Goal: Task Accomplishment & Management: Manage account settings

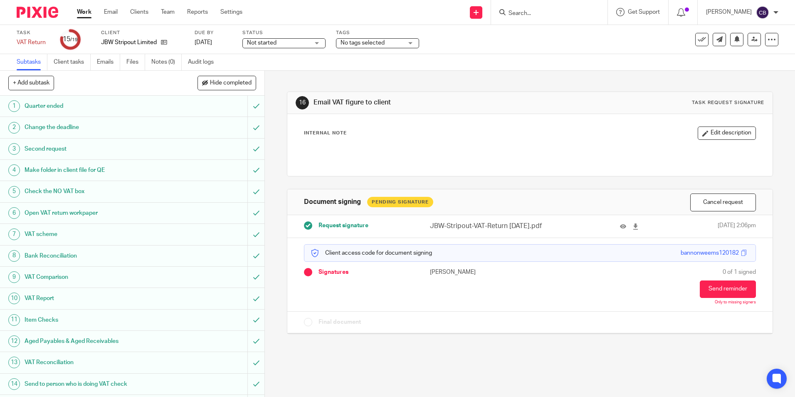
scroll to position [105, 0]
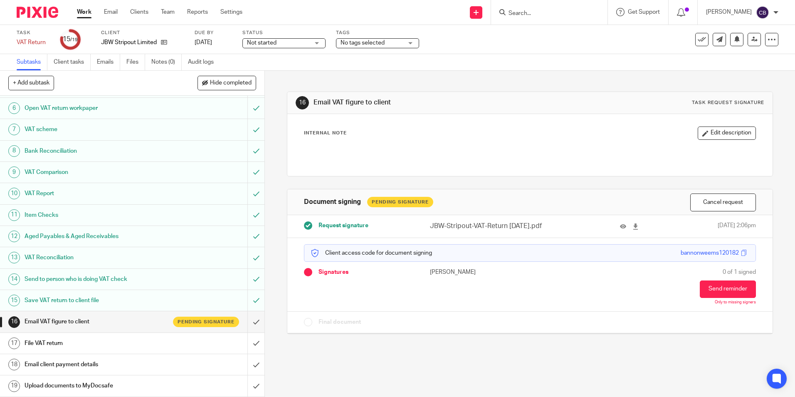
click at [546, 12] on input "Search" at bounding box center [545, 13] width 75 height 7
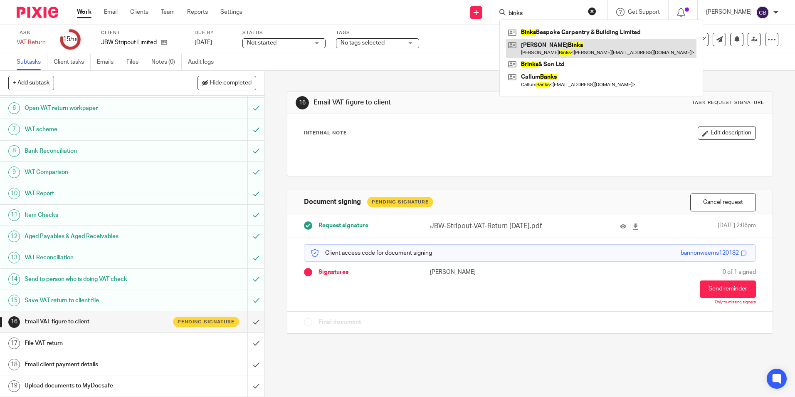
type input "binks"
click at [570, 43] on link at bounding box center [601, 48] width 190 height 19
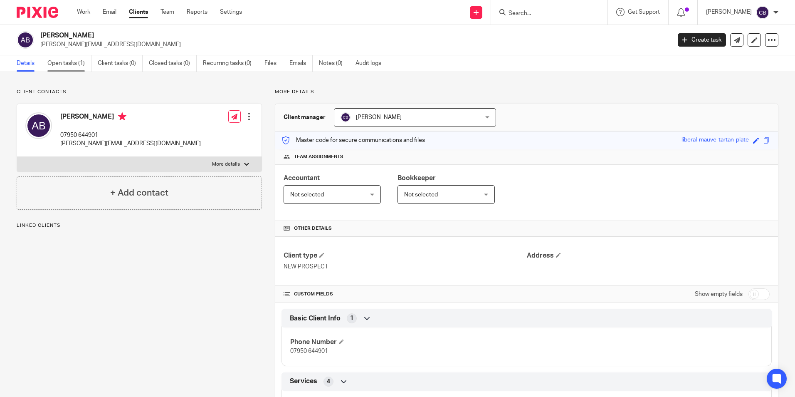
click at [69, 62] on link "Open tasks (1)" at bounding box center [69, 63] width 44 height 16
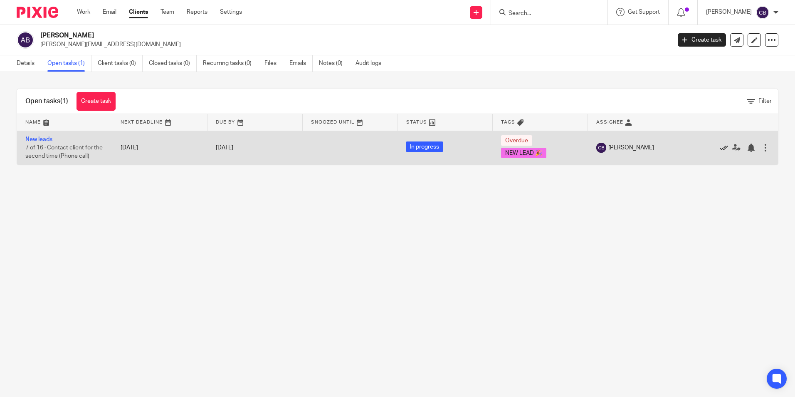
click at [720, 146] on icon at bounding box center [724, 147] width 8 height 8
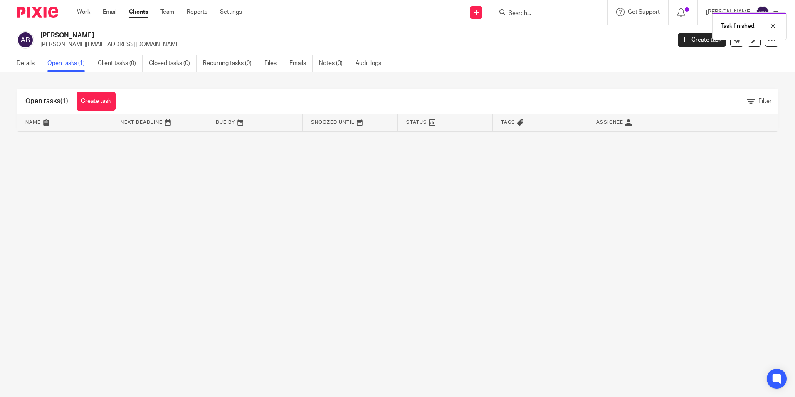
click at [525, 22] on div "Task finished." at bounding box center [592, 24] width 389 height 32
click at [529, 17] on div "Task finished." at bounding box center [592, 24] width 389 height 32
click at [558, 15] on div "Task finished." at bounding box center [592, 24] width 389 height 32
click at [532, 15] on div "Task finished." at bounding box center [592, 24] width 389 height 32
click at [526, 13] on div "Task finished." at bounding box center [592, 24] width 389 height 32
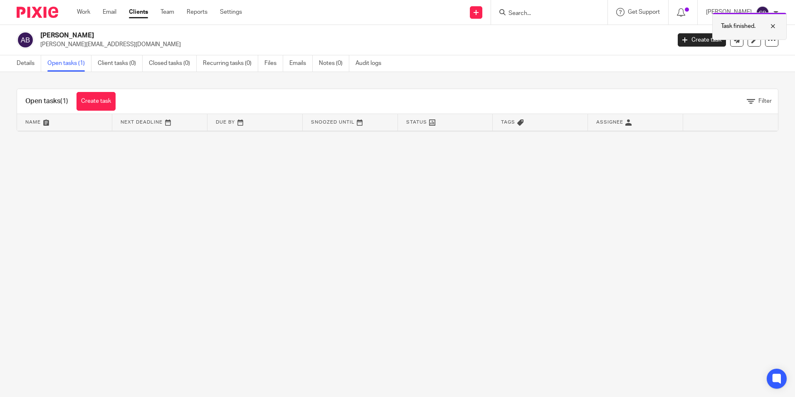
click at [776, 27] on div at bounding box center [767, 26] width 22 height 10
click at [525, 9] on div "Task finished." at bounding box center [592, 24] width 389 height 32
click at [525, 10] on form at bounding box center [552, 12] width 89 height 10
click at [534, 12] on input "Search" at bounding box center [545, 13] width 75 height 7
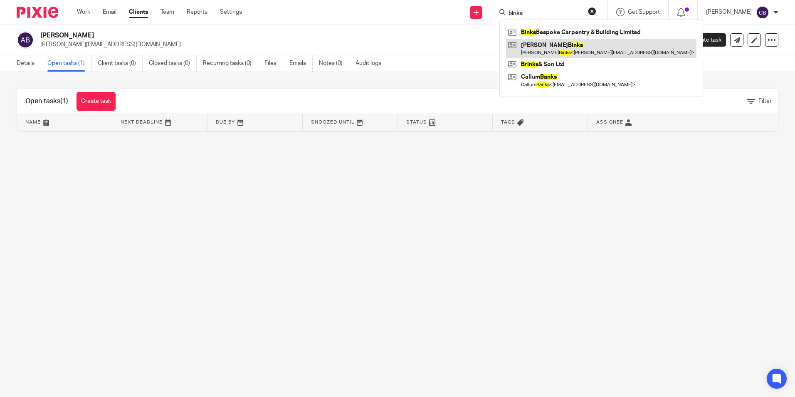
type input "binks"
click at [621, 48] on link at bounding box center [601, 48] width 190 height 19
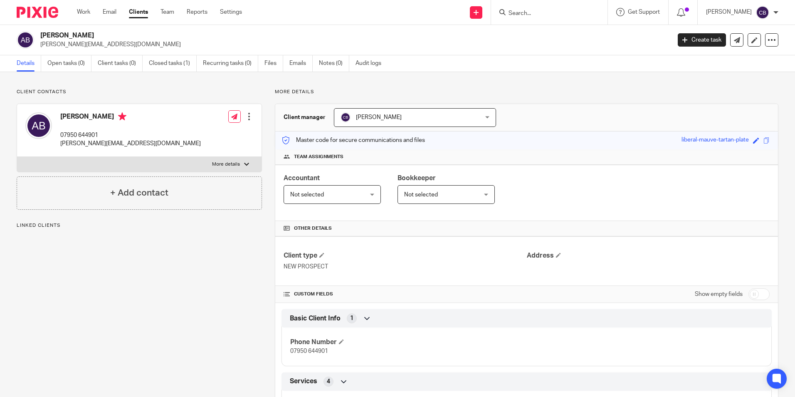
drag, startPoint x: 649, startPoint y: 93, endPoint x: 699, endPoint y: 79, distance: 52.3
click at [653, 89] on p "More details" at bounding box center [527, 92] width 504 height 7
click at [768, 44] on icon at bounding box center [772, 40] width 8 height 8
click at [692, 94] on button "Archive client" at bounding box center [720, 96] width 92 height 11
drag, startPoint x: 361, startPoint y: 91, endPoint x: 435, endPoint y: 95, distance: 74.1
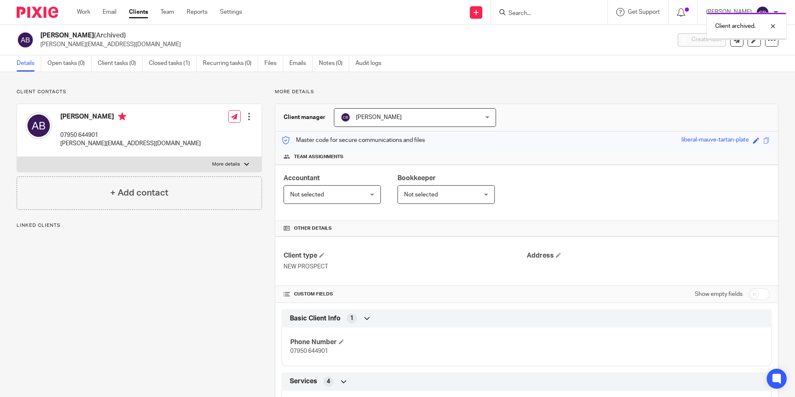
click at [361, 91] on p "More details" at bounding box center [527, 92] width 504 height 7
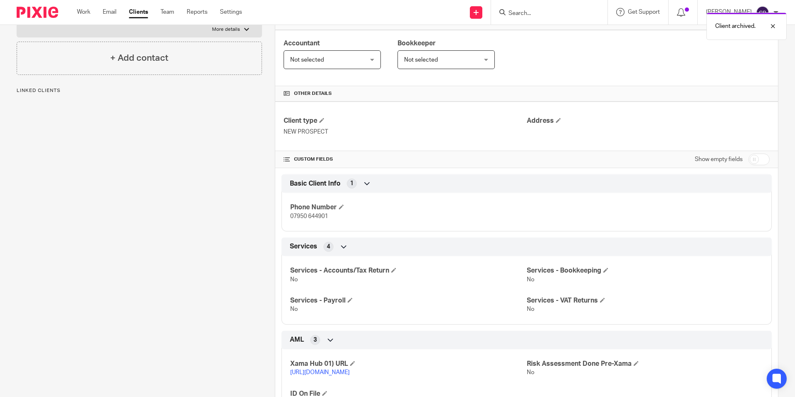
scroll to position [187, 0]
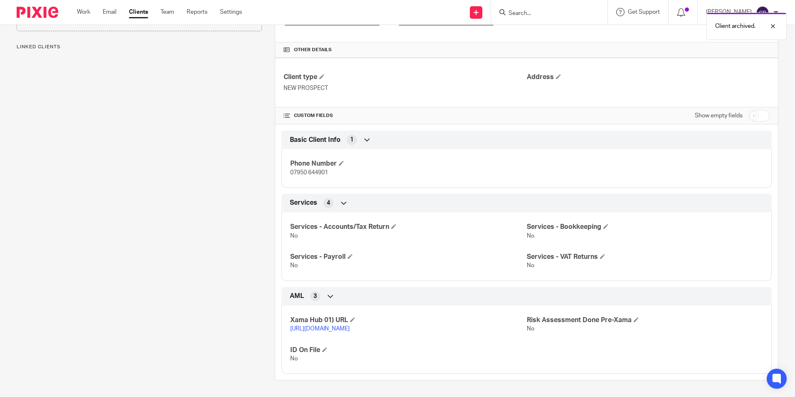
click at [350, 326] on link "https://platform.xamatech.com/portal/crm/clients/351cb890-0fb4-11f0-bfb7-6bd68c…" at bounding box center [319, 329] width 59 height 6
click at [541, 11] on input "Search" at bounding box center [545, 13] width 75 height 7
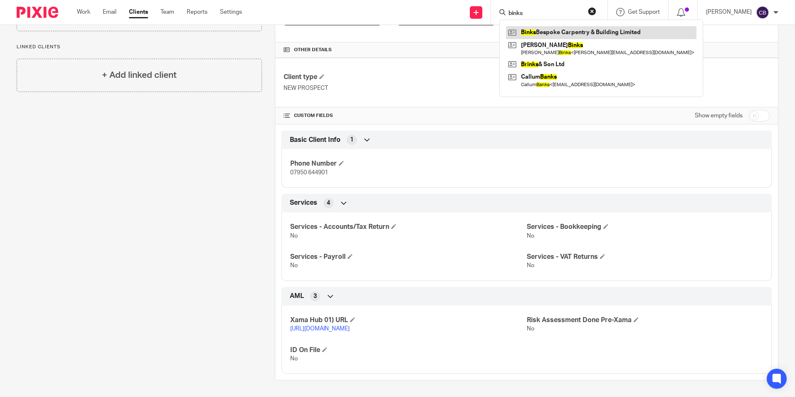
type input "binks"
click at [608, 32] on link at bounding box center [601, 32] width 190 height 12
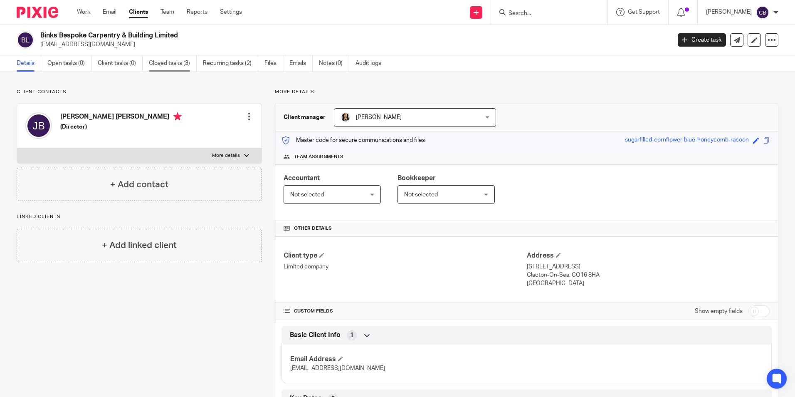
click at [164, 63] on link "Closed tasks (3)" at bounding box center [173, 63] width 48 height 16
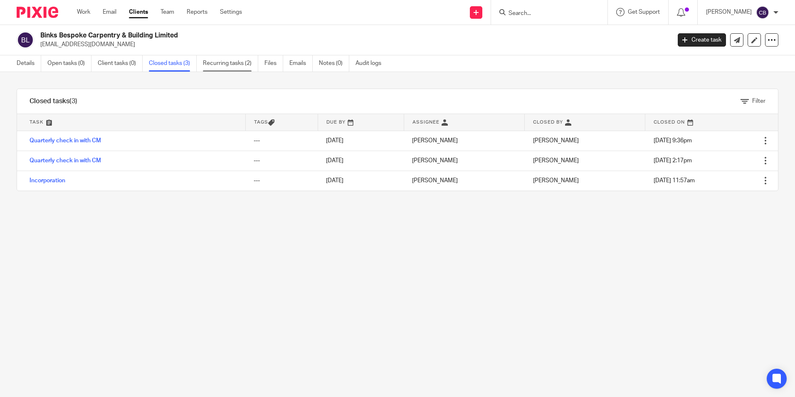
click at [226, 59] on link "Recurring tasks (2)" at bounding box center [230, 63] width 55 height 16
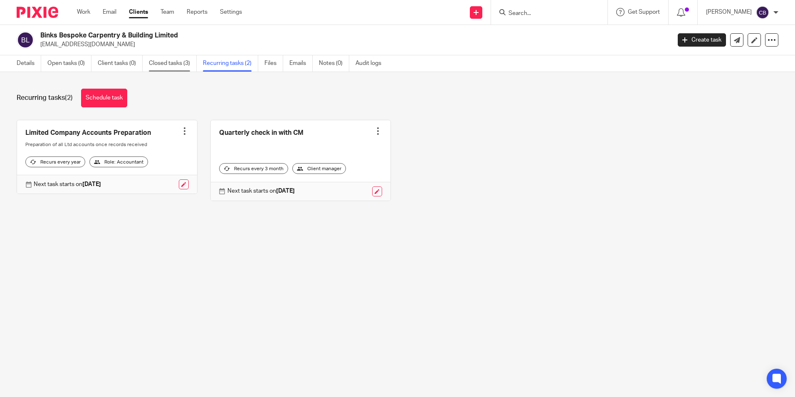
click at [158, 67] on link "Closed tasks (3)" at bounding box center [173, 63] width 48 height 16
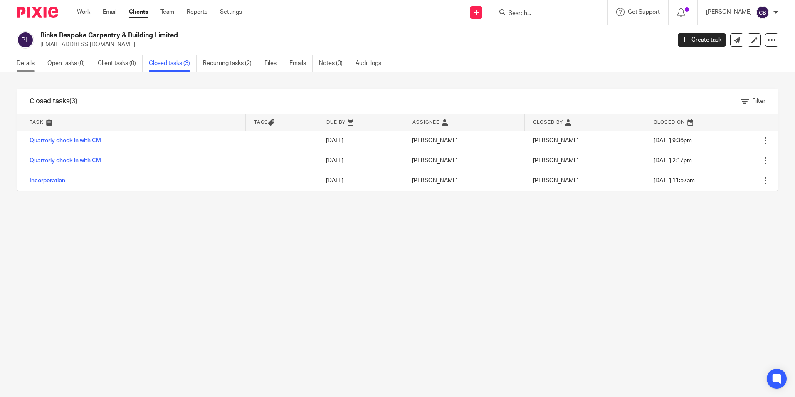
click at [26, 59] on link "Details" at bounding box center [29, 63] width 25 height 16
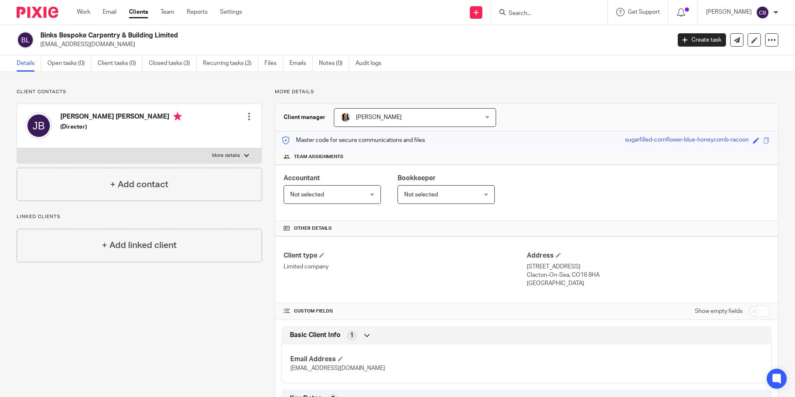
click at [539, 13] on input "Search" at bounding box center [545, 13] width 75 height 7
type input "winterfloor"
click at [548, 30] on link at bounding box center [576, 35] width 141 height 19
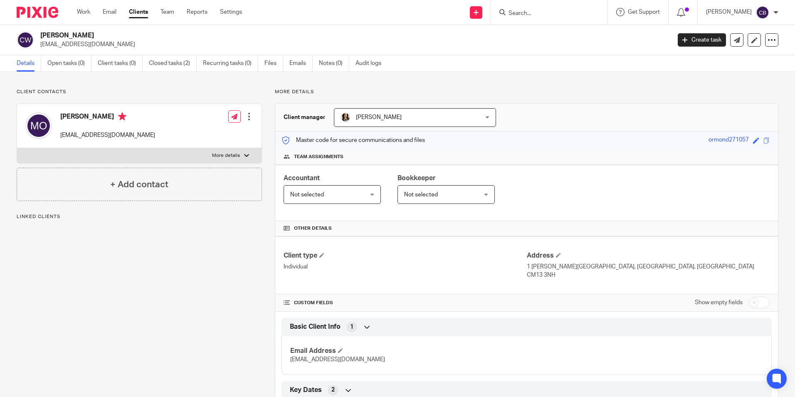
scroll to position [322, 0]
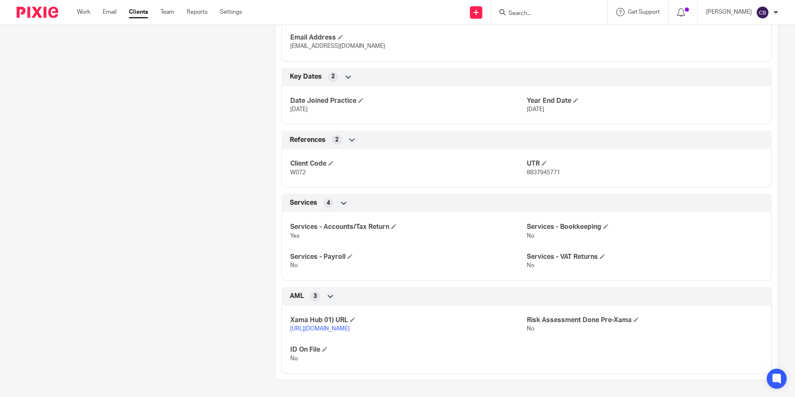
click at [341, 326] on link "[URL][DOMAIN_NAME]" at bounding box center [319, 329] width 59 height 6
click at [563, 13] on input "Search" at bounding box center [545, 13] width 75 height 7
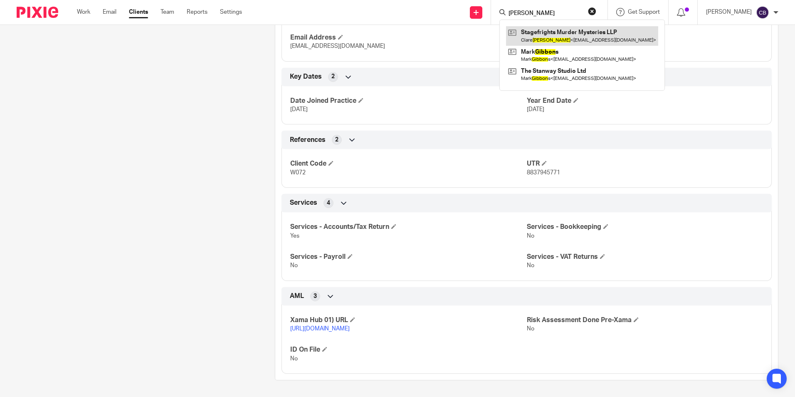
type input "[PERSON_NAME]"
click at [580, 37] on link at bounding box center [582, 35] width 152 height 19
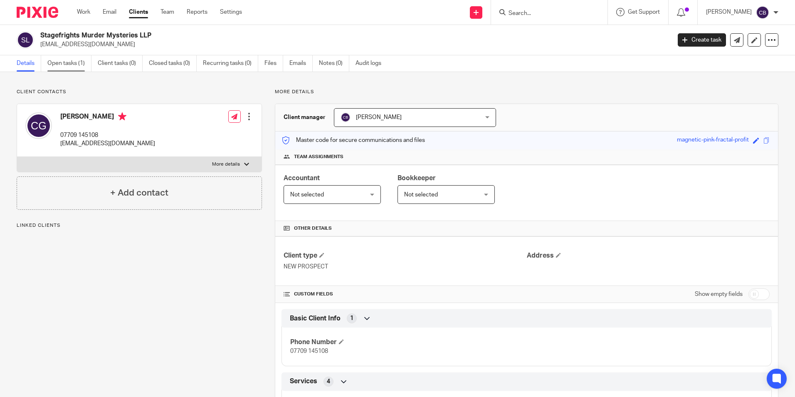
drag, startPoint x: 52, startPoint y: 63, endPoint x: 54, endPoint y: 69, distance: 6.2
click at [53, 63] on link "Open tasks (1)" at bounding box center [69, 63] width 44 height 16
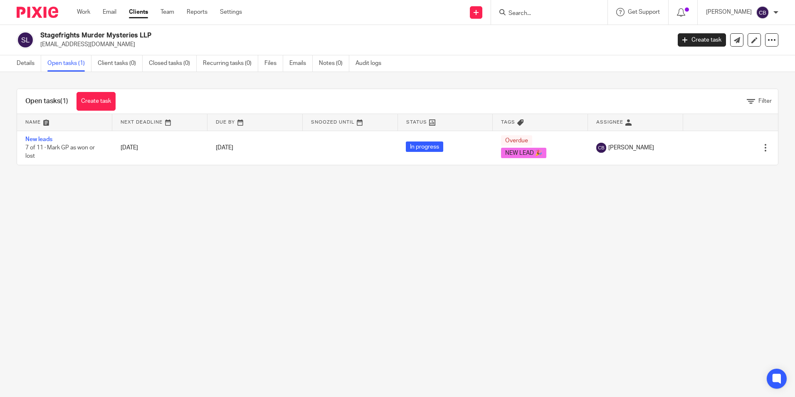
click at [595, 234] on main "Stagefrights Murder Mysteries LLP contact@stagefrights-murder-mysteries.co.uk C…" at bounding box center [397, 198] width 795 height 397
click at [536, 238] on main "Stagefrights Murder Mysteries LLP contact@stagefrights-murder-mysteries.co.uk C…" at bounding box center [397, 198] width 795 height 397
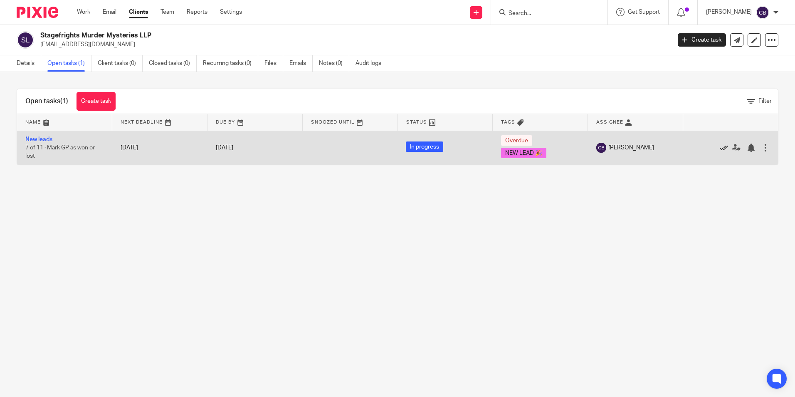
click at [720, 146] on icon at bounding box center [724, 147] width 8 height 8
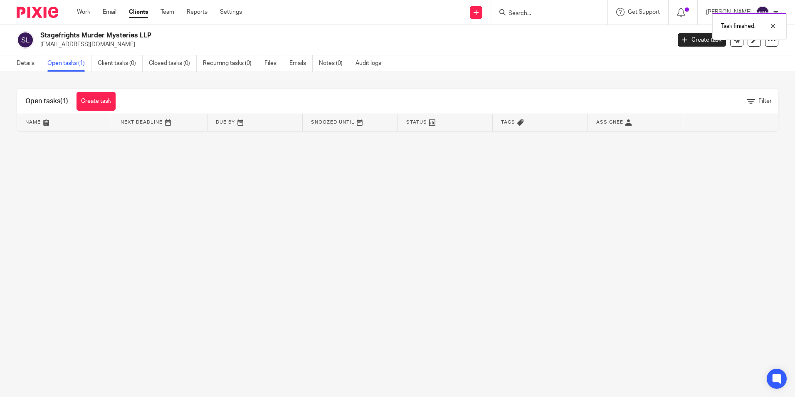
click at [684, 93] on div "Open tasks (1) Create task Filter" at bounding box center [397, 101] width 761 height 25
click at [670, 94] on div "Open tasks (1) Create task Filter" at bounding box center [397, 101] width 761 height 25
click at [548, 9] on div "Task finished." at bounding box center [592, 24] width 389 height 32
click at [538, 12] on div "Task finished." at bounding box center [592, 24] width 389 height 32
click at [777, 26] on div at bounding box center [767, 26] width 22 height 10
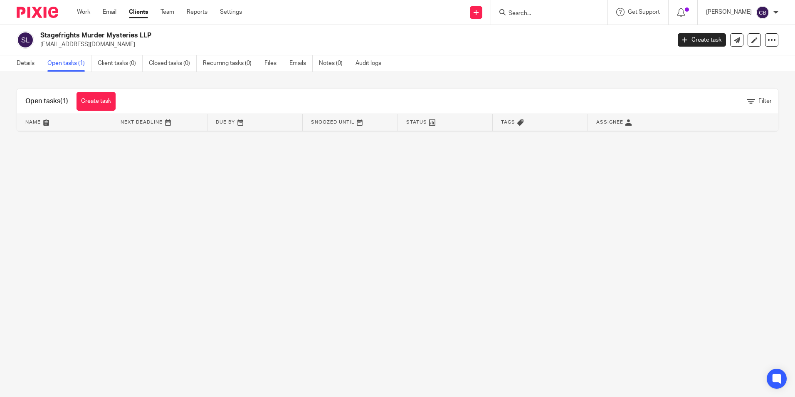
click at [567, 5] on div at bounding box center [549, 12] width 116 height 25
click at [548, 14] on input "Search" at bounding box center [545, 13] width 75 height 7
click at [768, 42] on icon at bounding box center [772, 40] width 8 height 8
click at [707, 94] on button "Archive client" at bounding box center [720, 96] width 92 height 11
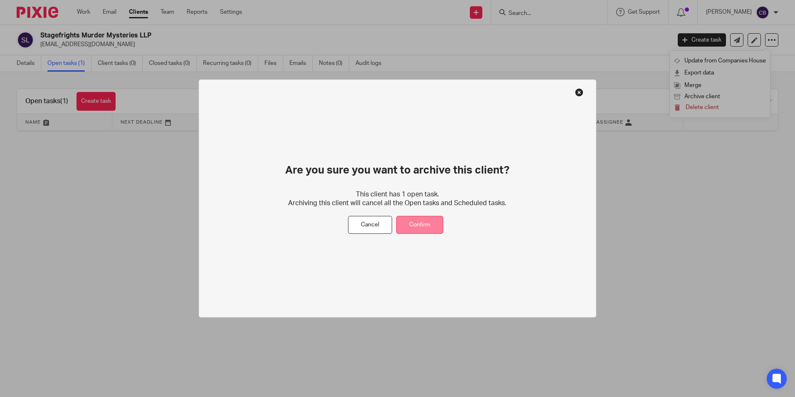
click at [421, 222] on button "Confirm" at bounding box center [419, 225] width 47 height 18
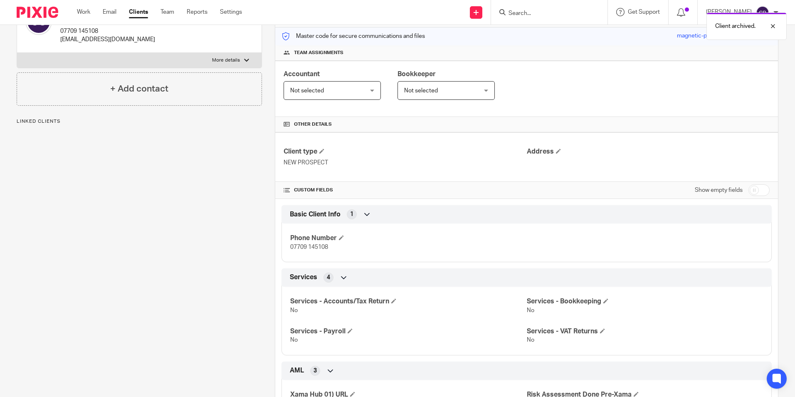
scroll to position [187, 0]
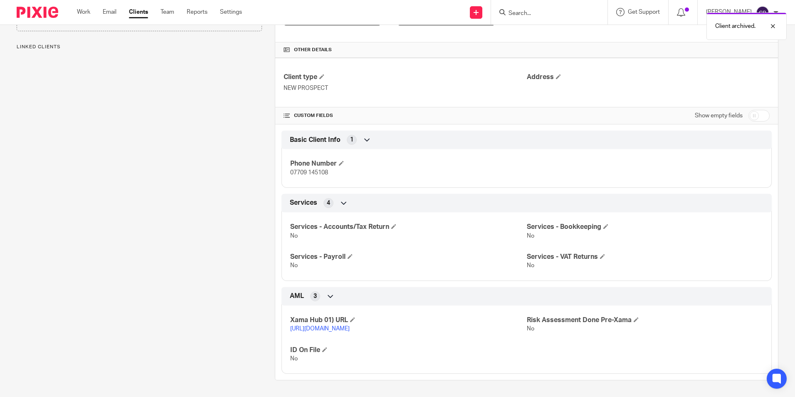
click at [329, 326] on link "[URL][DOMAIN_NAME]" at bounding box center [319, 329] width 59 height 6
click at [576, 23] on div at bounding box center [549, 12] width 116 height 25
drag, startPoint x: 563, startPoint y: 17, endPoint x: 559, endPoint y: 16, distance: 4.2
click at [561, 17] on input "Search" at bounding box center [545, 13] width 75 height 7
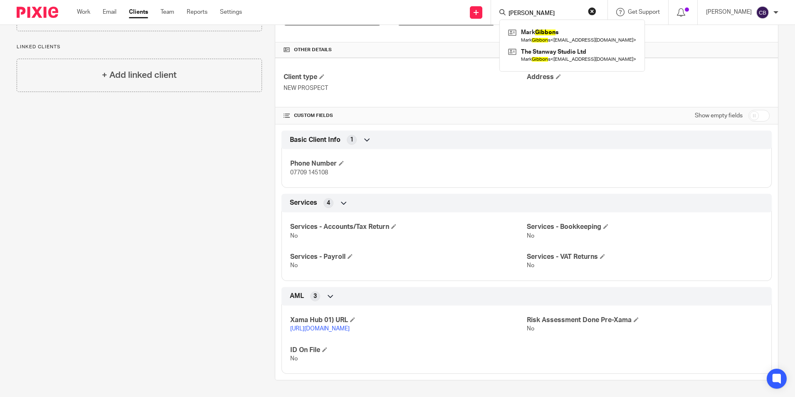
type input "GIBSON"
click at [596, 10] on button "reset" at bounding box center [592, 11] width 8 height 8
click at [561, 10] on input "Search" at bounding box center [545, 13] width 75 height 7
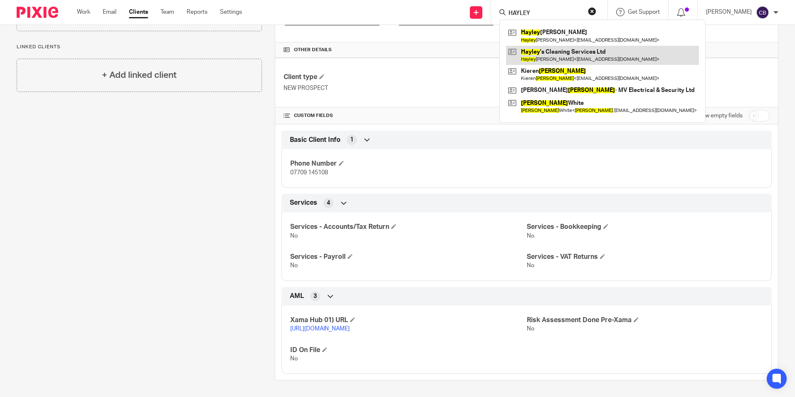
type input "HAYLEY"
click at [568, 52] on link at bounding box center [602, 55] width 193 height 19
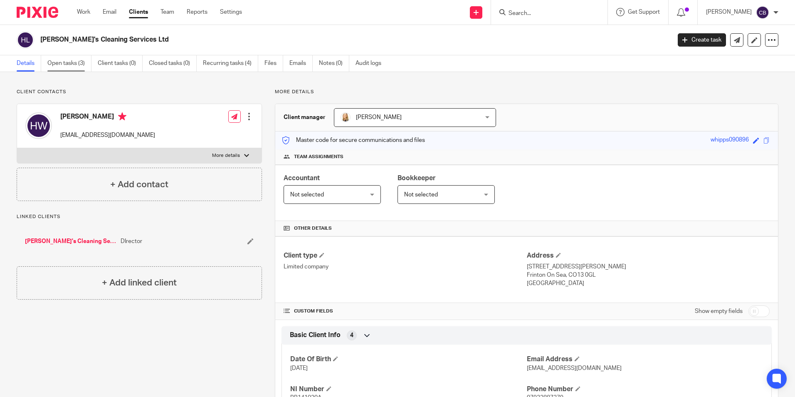
click at [73, 62] on link "Open tasks (3)" at bounding box center [69, 63] width 44 height 16
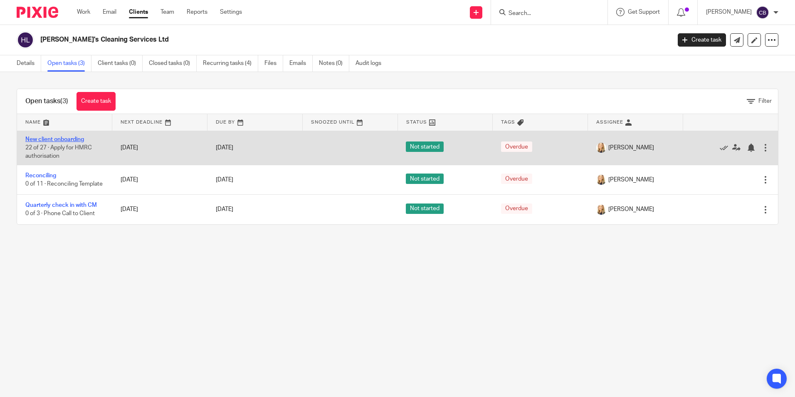
click at [63, 141] on link "New client onboarding" at bounding box center [54, 139] width 59 height 6
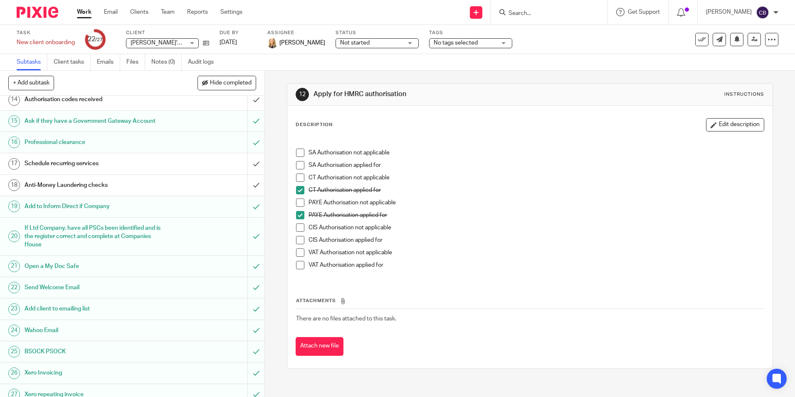
scroll to position [309, 0]
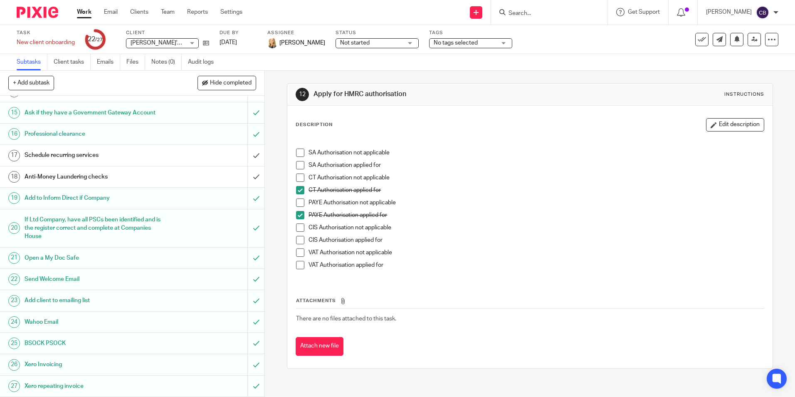
click at [155, 170] on h1 "Anti-Money Laundering checks" at bounding box center [96, 176] width 143 height 12
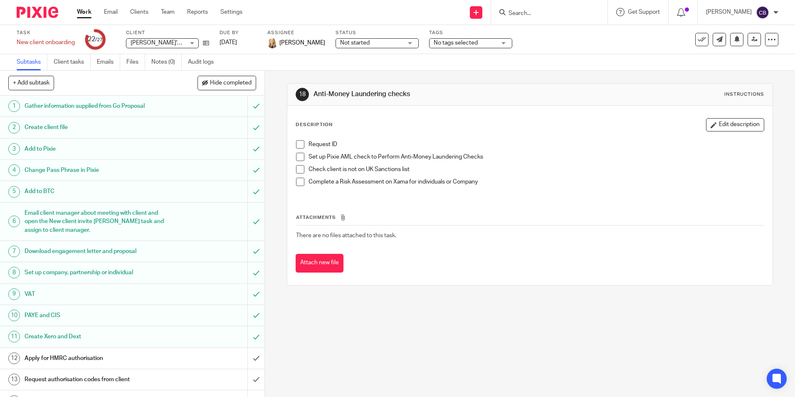
drag, startPoint x: 586, startPoint y: 5, endPoint x: 578, endPoint y: 15, distance: 11.8
click at [586, 5] on div at bounding box center [549, 12] width 116 height 25
click at [566, 22] on div at bounding box center [549, 12] width 116 height 25
click at [558, 13] on input "Search" at bounding box center [545, 13] width 75 height 7
type input "kayleigh"
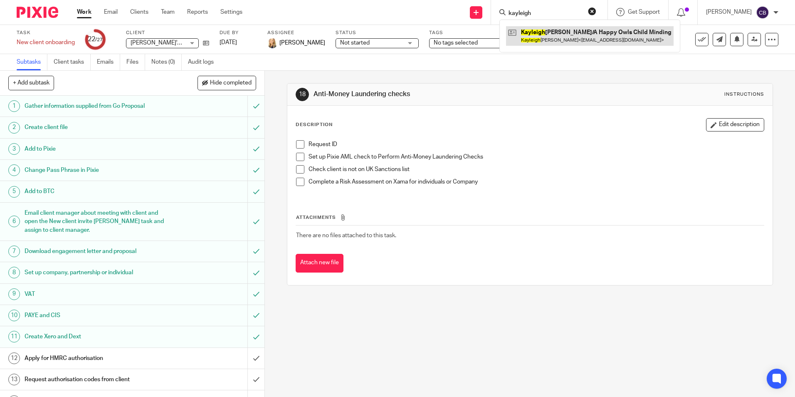
click at [604, 37] on link at bounding box center [590, 35] width 168 height 19
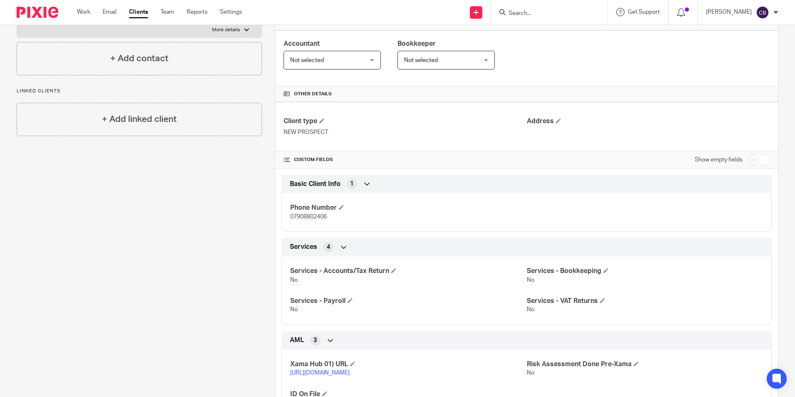
scroll to position [187, 0]
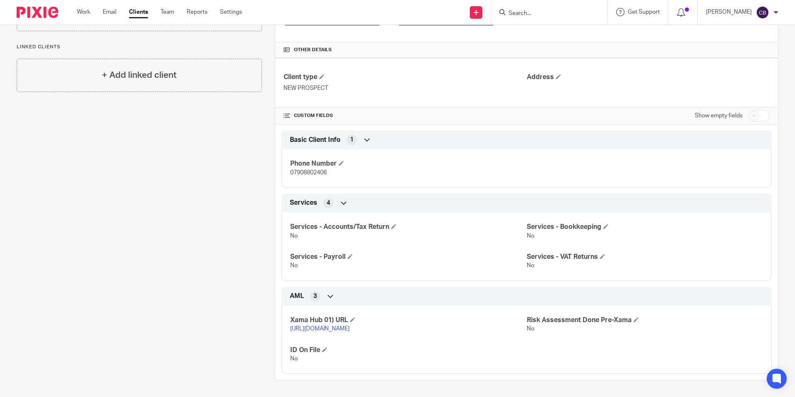
click at [313, 326] on link "[URL][DOMAIN_NAME]" at bounding box center [319, 329] width 59 height 6
click at [553, 11] on input "Search" at bounding box center [545, 13] width 75 height 7
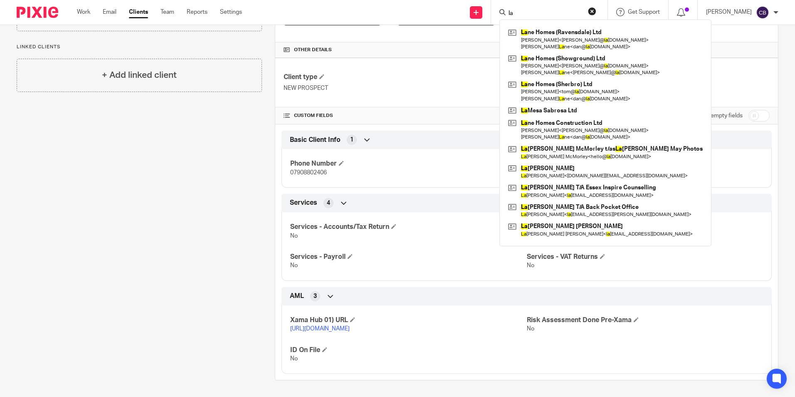
type input "l"
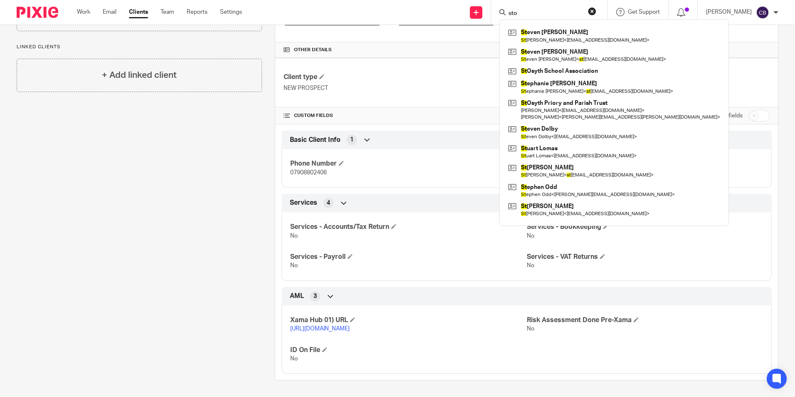
type input "stor"
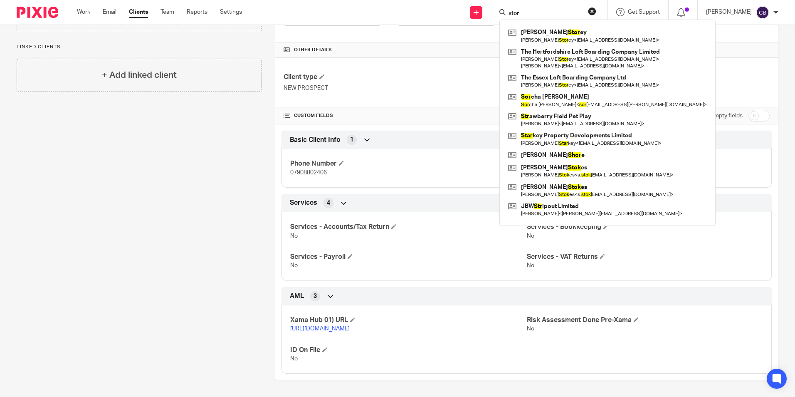
drag, startPoint x: 560, startPoint y: 10, endPoint x: 502, endPoint y: 6, distance: 58.0
click at [502, 5] on div "Send new email Create task Add client Request signature stor [PERSON_NAME] [PER…" at bounding box center [524, 12] width 541 height 25
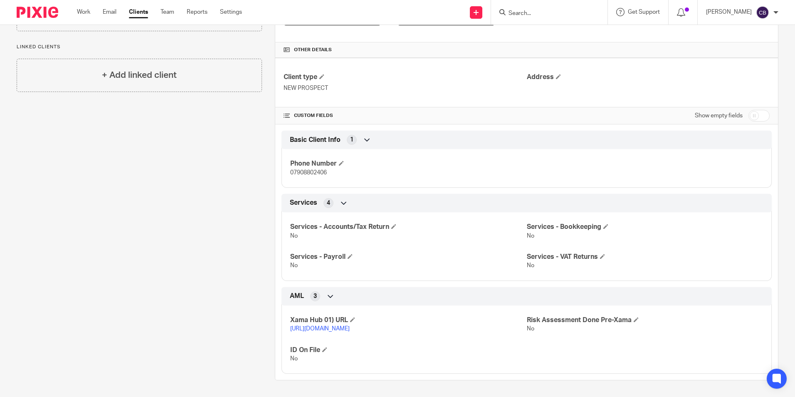
click at [531, 9] on form at bounding box center [552, 12] width 89 height 10
click at [538, 3] on div at bounding box center [549, 12] width 116 height 25
click at [540, 15] on input "Search" at bounding box center [545, 13] width 75 height 7
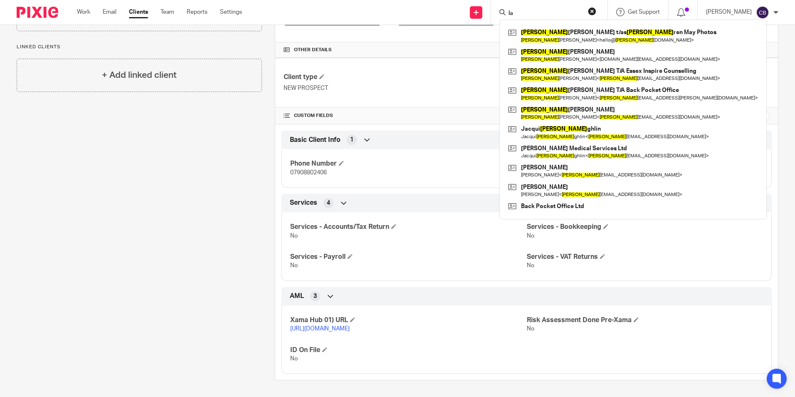
type input "l"
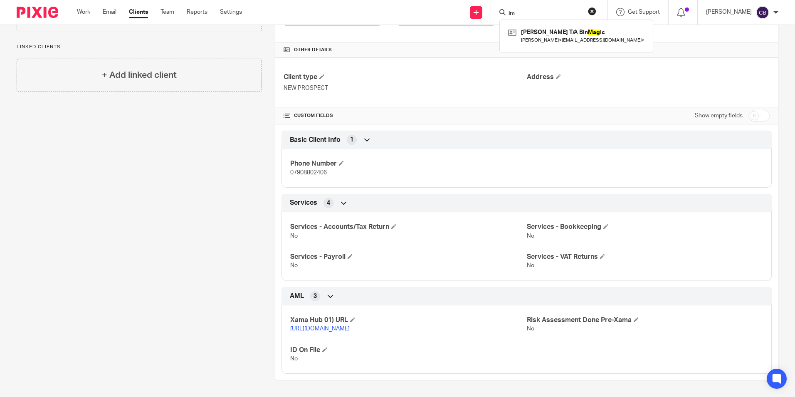
type input "i"
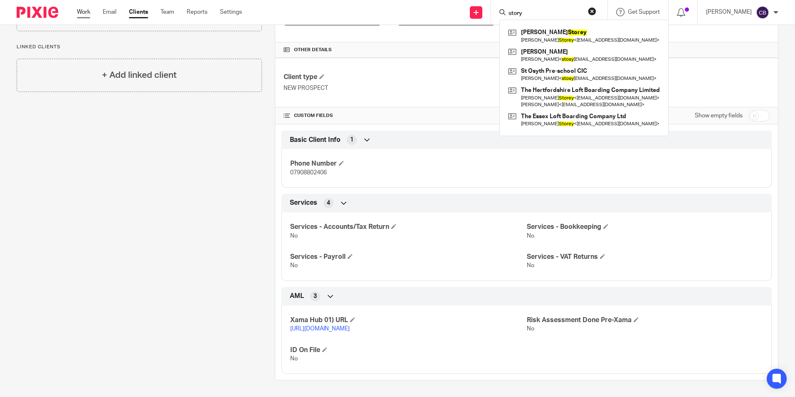
type input "story"
drag, startPoint x: 87, startPoint y: 14, endPoint x: 99, endPoint y: 26, distance: 16.8
click at [87, 14] on link "Work" at bounding box center [83, 12] width 13 height 8
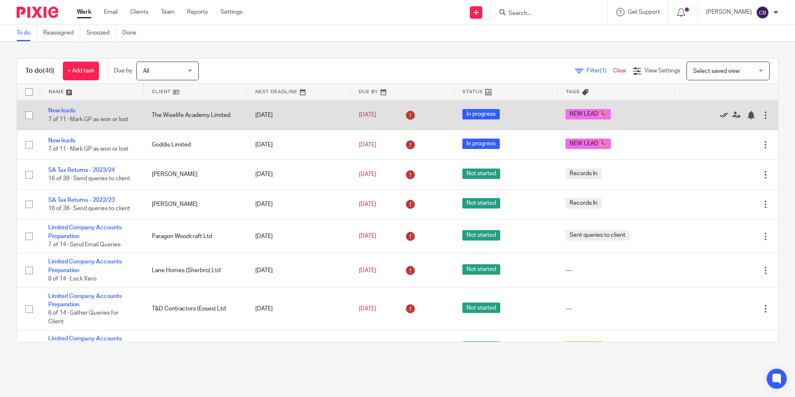
click at [720, 115] on icon at bounding box center [724, 115] width 8 height 8
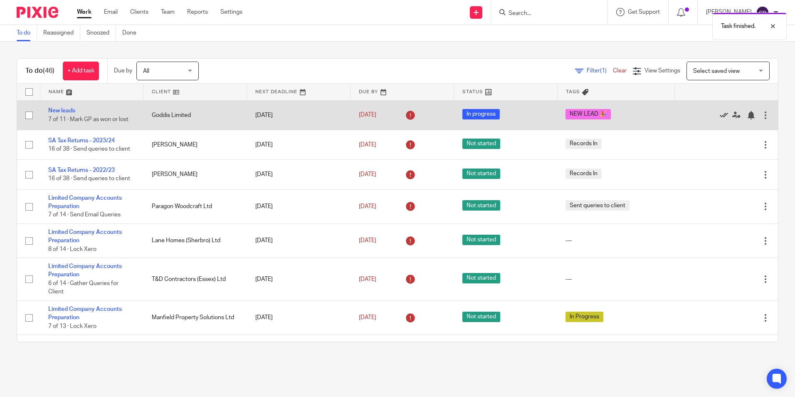
click at [720, 114] on icon at bounding box center [724, 115] width 8 height 8
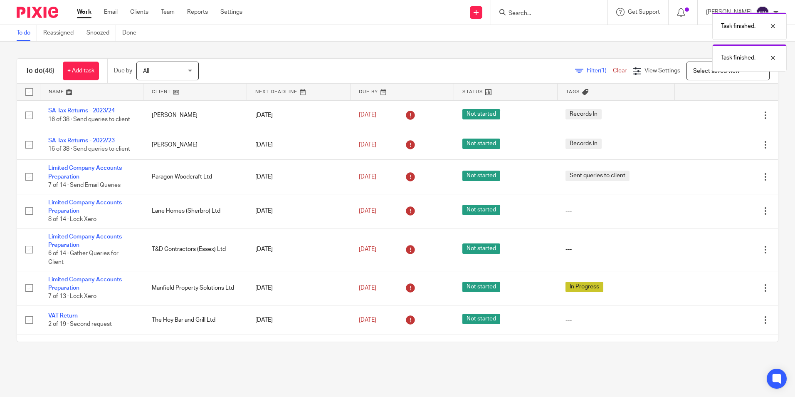
click at [546, 43] on div "Task finished. Task finished." at bounding box center [592, 39] width 389 height 63
click at [560, 11] on div "Task finished. Task finished." at bounding box center [592, 39] width 389 height 63
click at [532, 13] on div "Task finished. Task finished." at bounding box center [592, 39] width 389 height 63
click at [527, 14] on div "Task finished. Task finished." at bounding box center [592, 39] width 389 height 63
click at [521, 17] on div "Task finished. Task finished." at bounding box center [592, 39] width 389 height 63
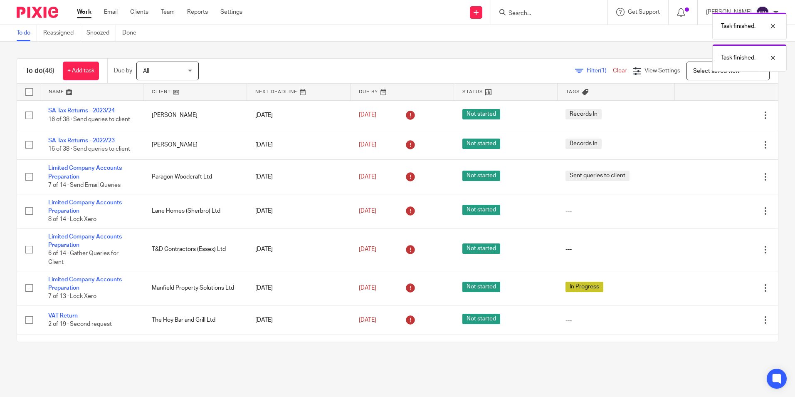
click at [532, 15] on div "Task finished. Task finished." at bounding box center [592, 39] width 389 height 63
click at [771, 30] on div at bounding box center [767, 26] width 22 height 10
drag, startPoint x: 559, startPoint y: 4, endPoint x: 554, endPoint y: 10, distance: 8.3
click at [558, 5] on div at bounding box center [549, 12] width 116 height 25
click at [554, 11] on input "Search" at bounding box center [545, 13] width 75 height 7
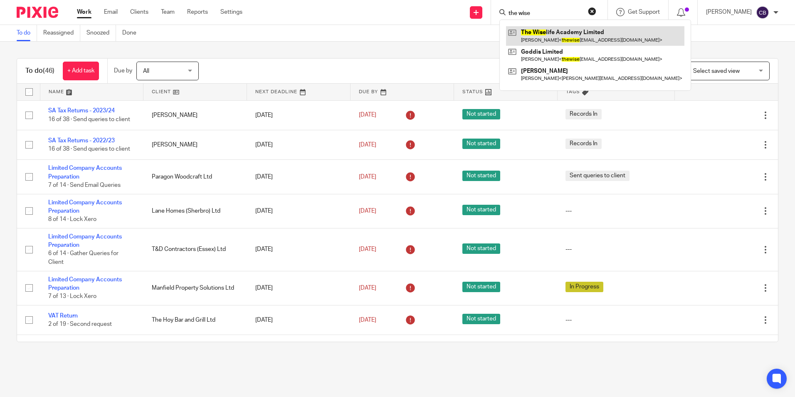
type input "the wise"
click at [595, 40] on link at bounding box center [595, 35] width 178 height 19
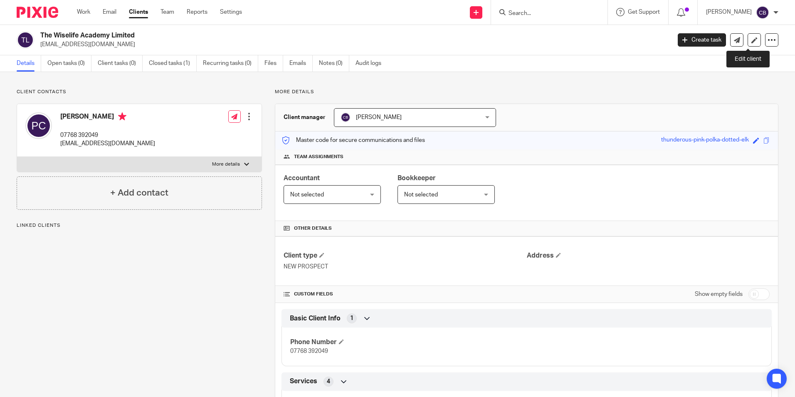
drag, startPoint x: 752, startPoint y: 41, endPoint x: 750, endPoint y: 47, distance: 6.2
click at [752, 41] on link at bounding box center [754, 39] width 13 height 13
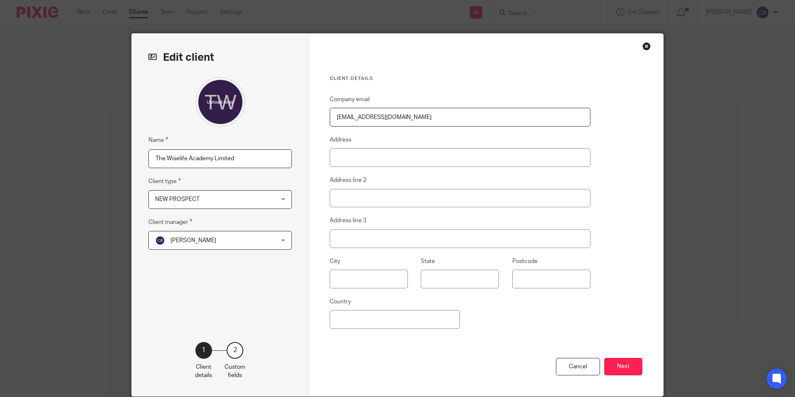
click at [643, 47] on div "Close this dialog window" at bounding box center [646, 46] width 8 height 8
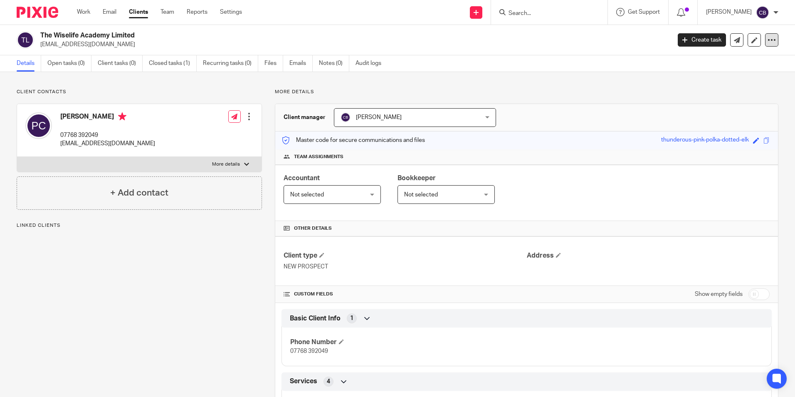
click at [768, 42] on icon at bounding box center [772, 40] width 8 height 8
click at [711, 96] on button "Archive client" at bounding box center [720, 96] width 92 height 11
click at [564, 15] on div "Client archived." at bounding box center [592, 24] width 389 height 32
click at [534, 13] on div "Client archived." at bounding box center [592, 24] width 389 height 32
click at [773, 27] on div at bounding box center [767, 26] width 22 height 10
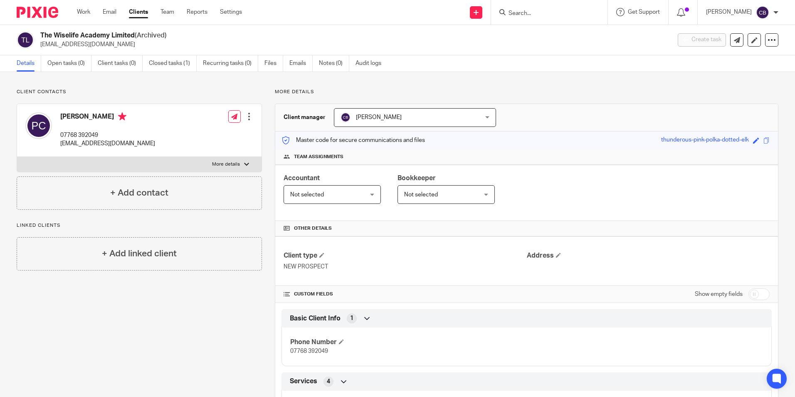
click at [577, 10] on div "Client archived." at bounding box center [592, 24] width 389 height 32
click at [547, 11] on input "Search" at bounding box center [545, 13] width 75 height 7
type input "goddis"
click at [583, 35] on link at bounding box center [576, 35] width 141 height 19
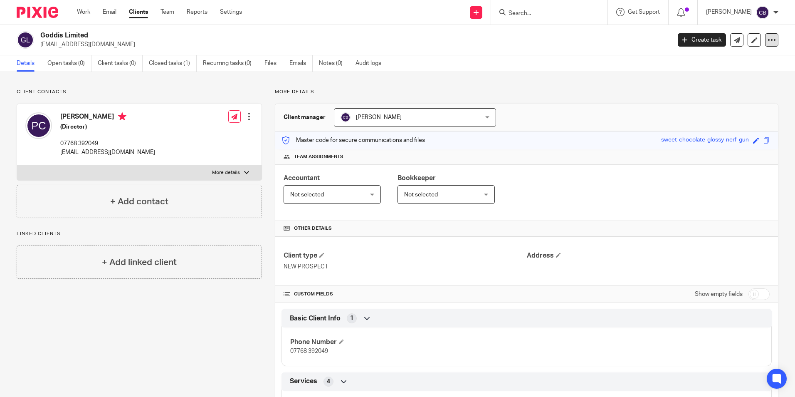
click at [765, 45] on div at bounding box center [771, 39] width 13 height 13
click at [708, 96] on button "Archive client" at bounding box center [720, 96] width 92 height 11
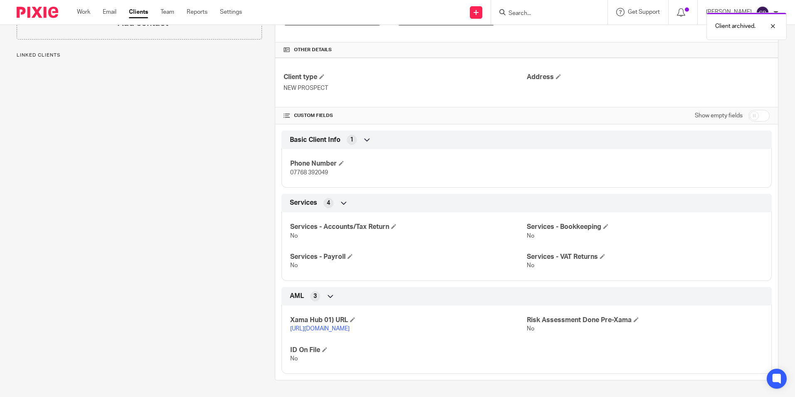
click at [350, 326] on link "[URL][DOMAIN_NAME]" at bounding box center [319, 329] width 59 height 6
